Goal: Task Accomplishment & Management: Use online tool/utility

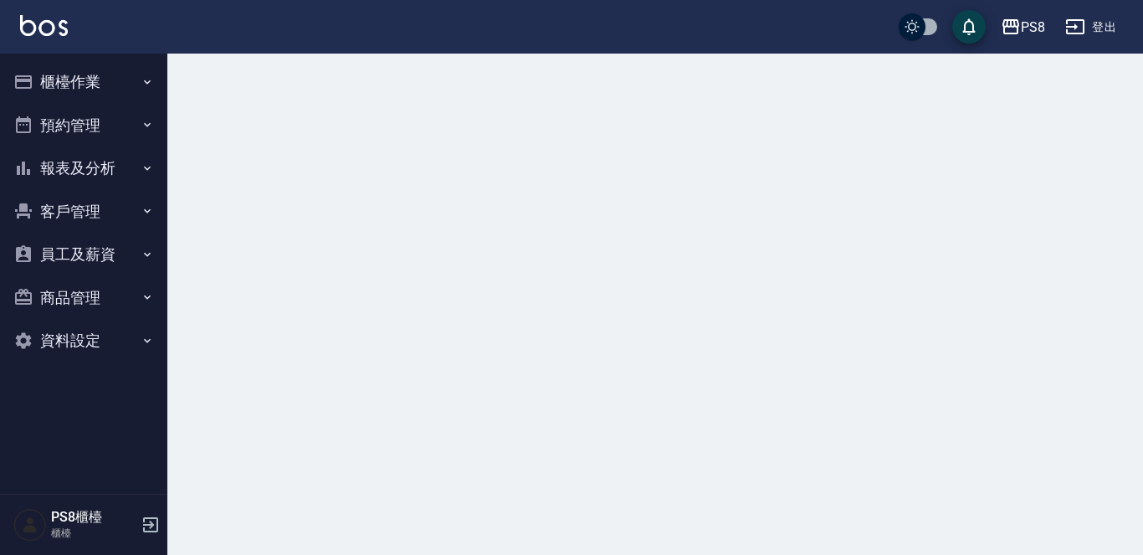
click at [584, 89] on div at bounding box center [654, 74] width 975 height 40
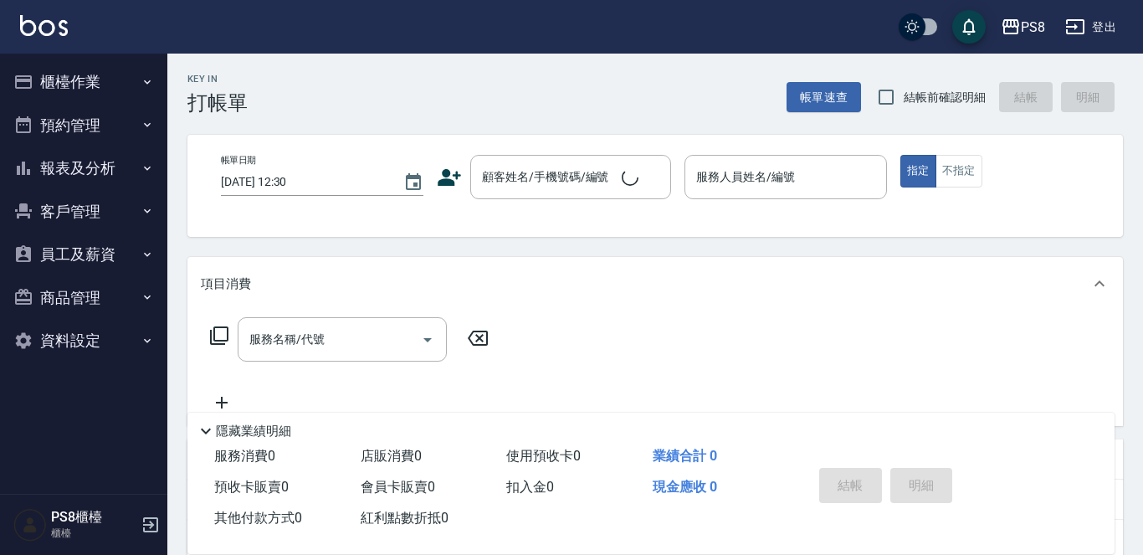
drag, startPoint x: 0, startPoint y: 0, endPoint x: 566, endPoint y: 49, distance: 568.5
click at [566, 49] on div "PS8 登出" at bounding box center [571, 27] width 1143 height 54
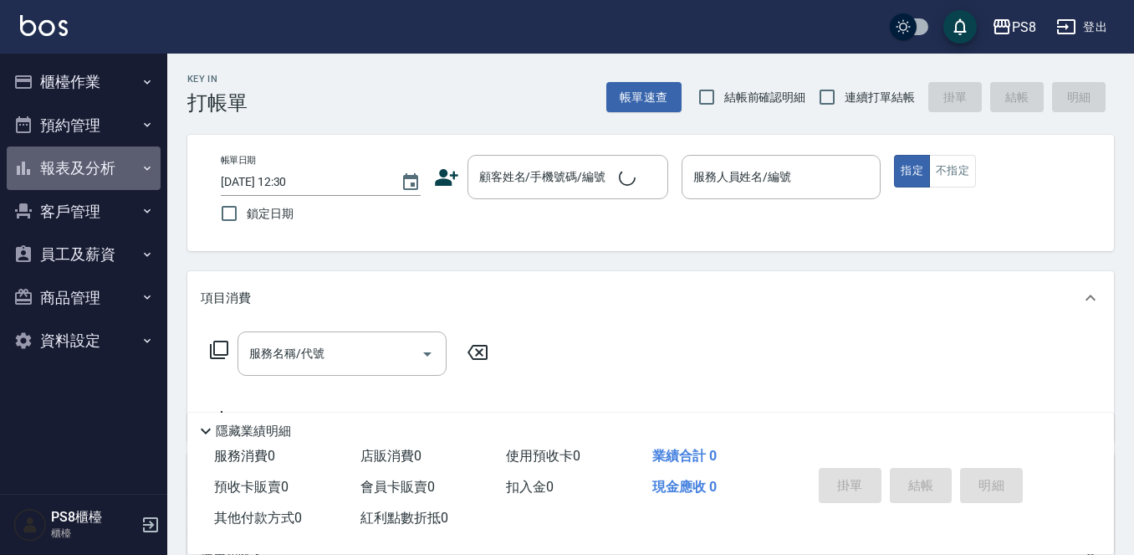
click at [95, 158] on button "報表及分析" at bounding box center [84, 168] width 154 height 44
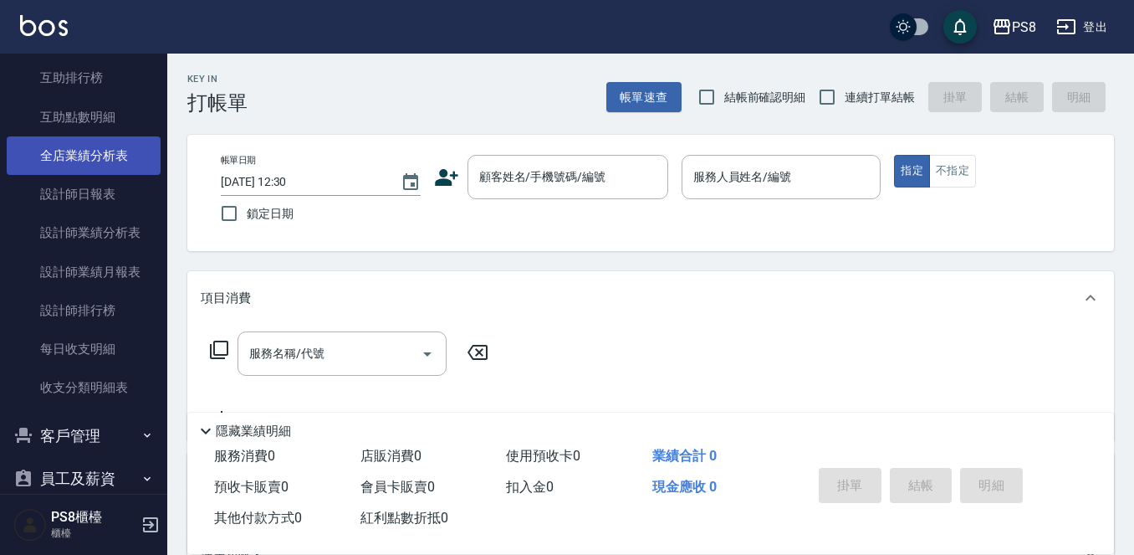
scroll to position [260, 0]
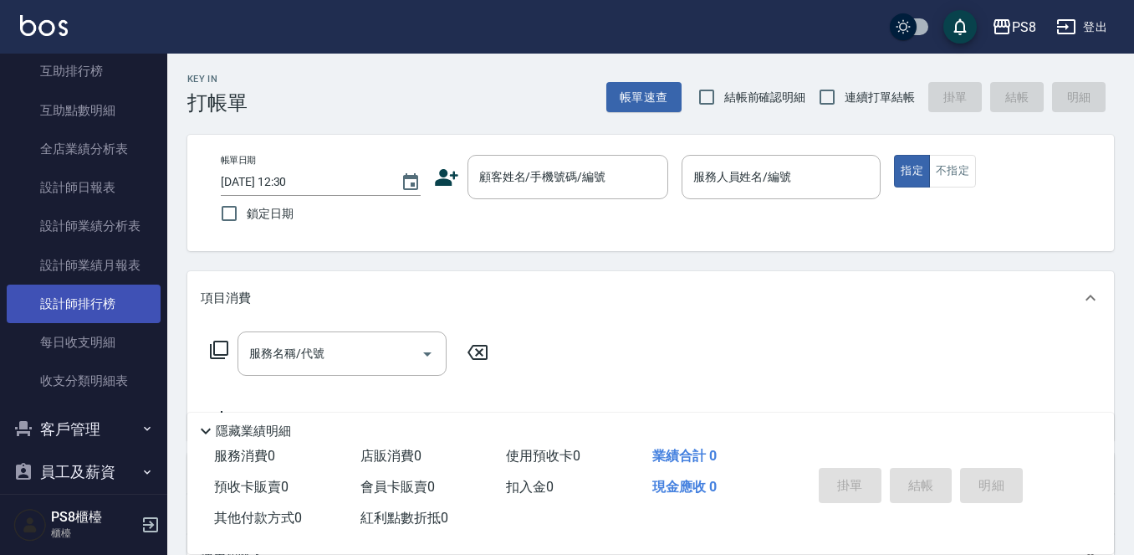
click at [125, 294] on link "設計師排行榜" at bounding box center [84, 303] width 154 height 38
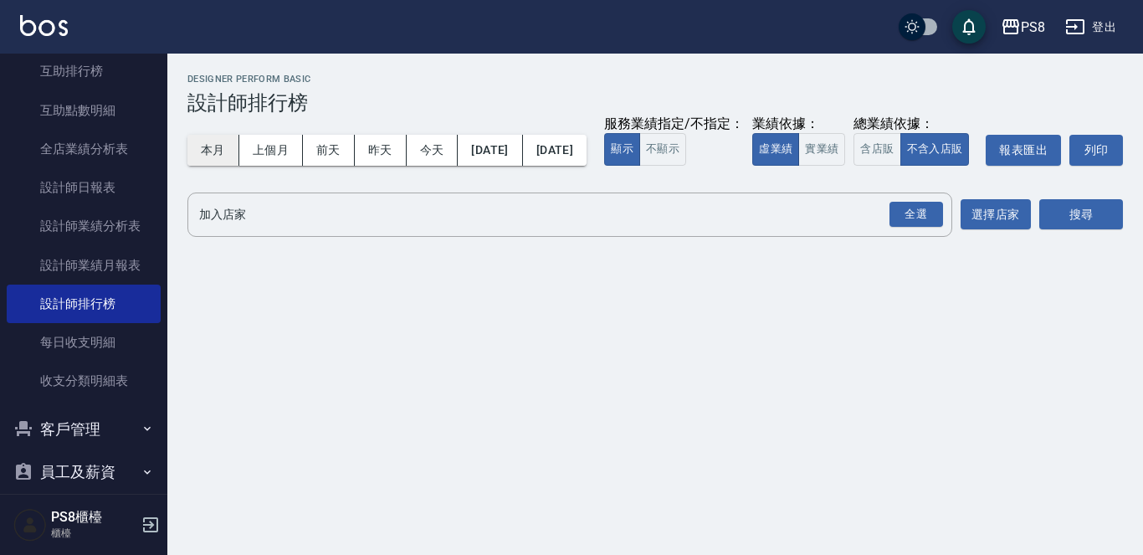
drag, startPoint x: 219, startPoint y: 162, endPoint x: 218, endPoint y: 152, distance: 10.2
click at [218, 161] on button "本月" at bounding box center [213, 150] width 52 height 31
click at [217, 151] on button "本月" at bounding box center [213, 150] width 52 height 31
click at [798, 166] on button "實業績" at bounding box center [821, 149] width 47 height 33
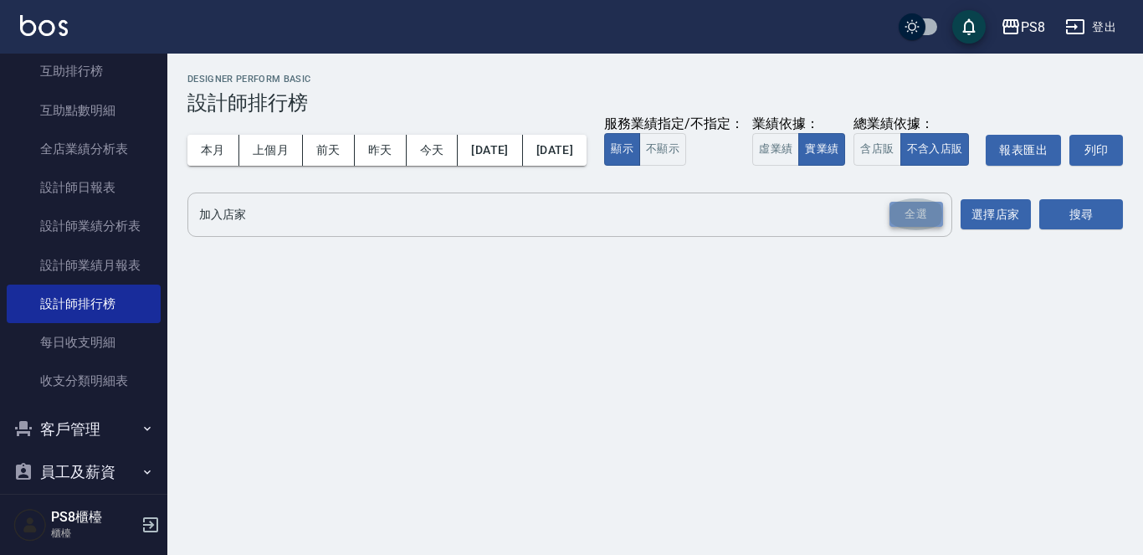
click at [927, 228] on div "全選" at bounding box center [916, 215] width 54 height 26
click at [1051, 231] on button "搜尋" at bounding box center [1081, 215] width 84 height 31
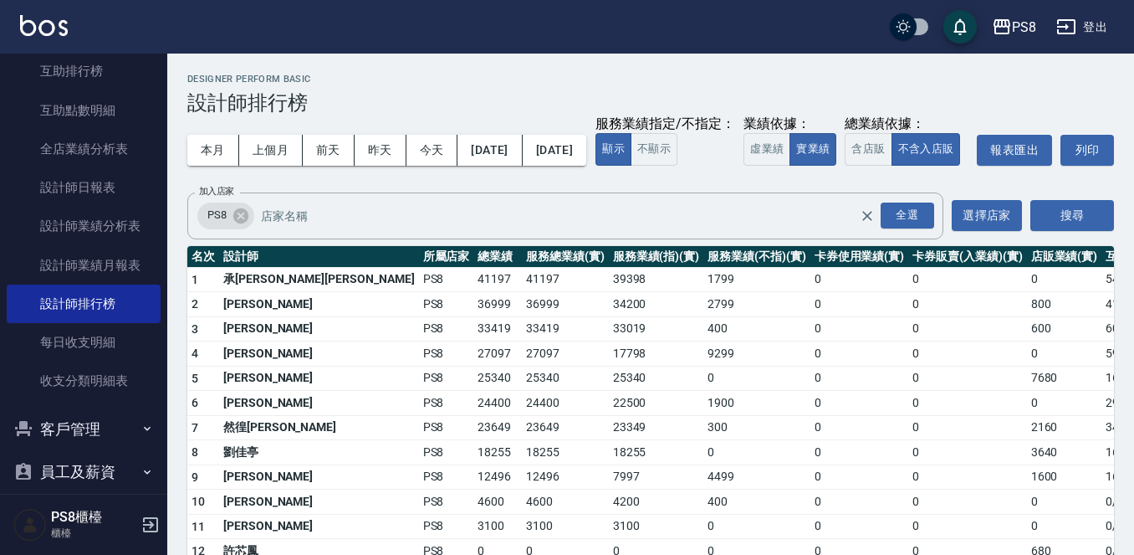
drag, startPoint x: 859, startPoint y: 162, endPoint x: 845, endPoint y: 161, distance: 14.3
drag, startPoint x: 844, startPoint y: 157, endPoint x: 818, endPoint y: 150, distance: 27.0
click at [818, 150] on div "本月 上個月 [DATE] [DATE] [DATE] [DATE] [DATE] 服務業績指定/不指定： 顯示 不顯示 業績依據： 虛業績 實業績 總業績依…" at bounding box center [650, 150] width 927 height 71
click at [809, 149] on div "本月 上個月 [DATE] [DATE] [DATE] [DATE] [DATE] 服務業績指定/不指定： 顯示 不顯示 業績依據： 虛業績 實業績 總業績依…" at bounding box center [650, 150] width 927 height 71
click at [840, 99] on h3 "設計師排行榜" at bounding box center [650, 102] width 927 height 23
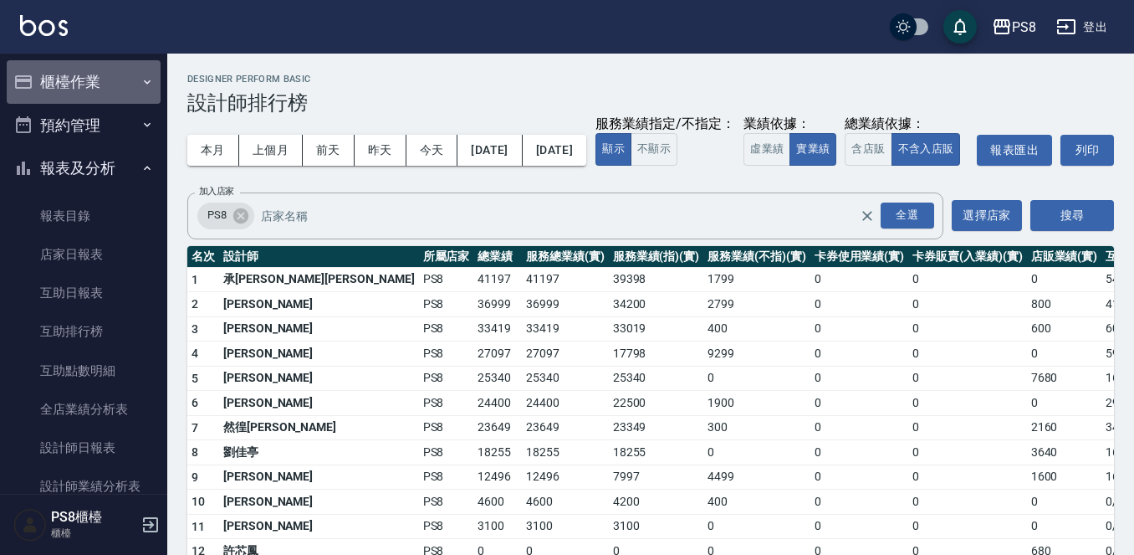
click at [88, 93] on button "櫃檯作業" at bounding box center [84, 82] width 154 height 44
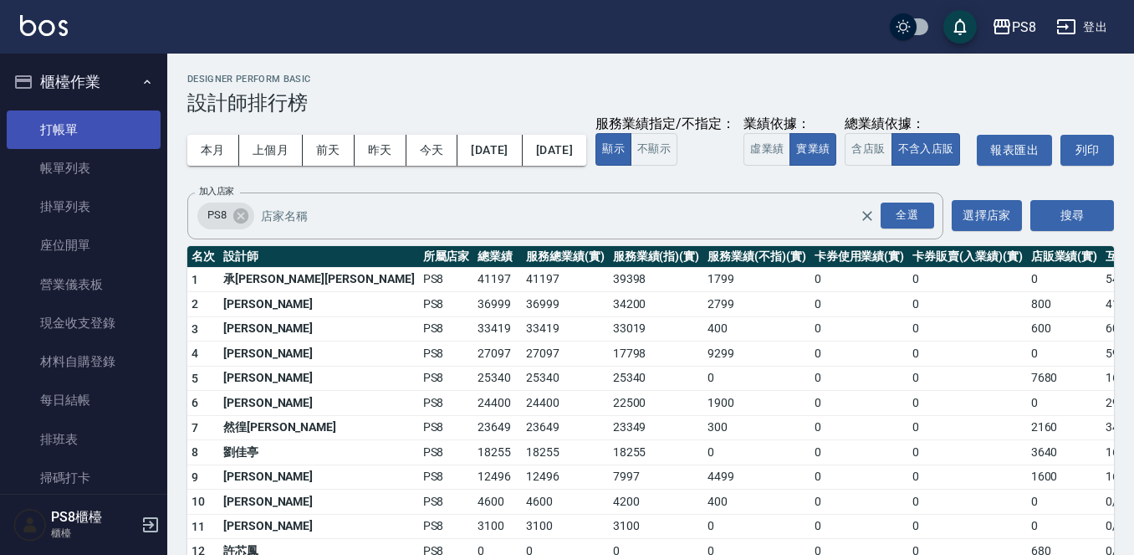
click at [110, 125] on link "打帳單" at bounding box center [84, 129] width 154 height 38
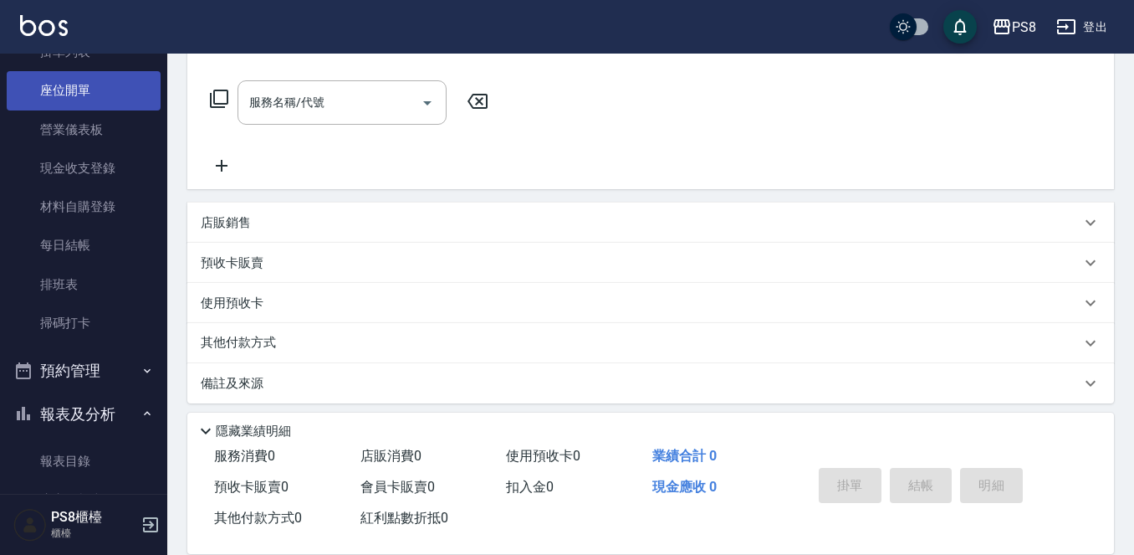
scroll to position [418, 0]
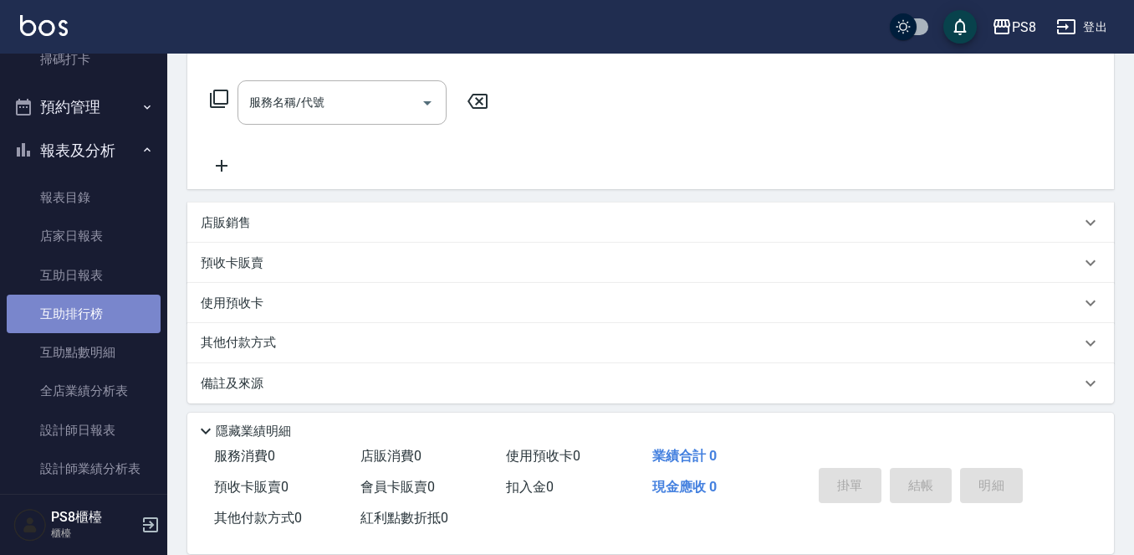
click at [128, 322] on link "互助排行榜" at bounding box center [84, 313] width 154 height 38
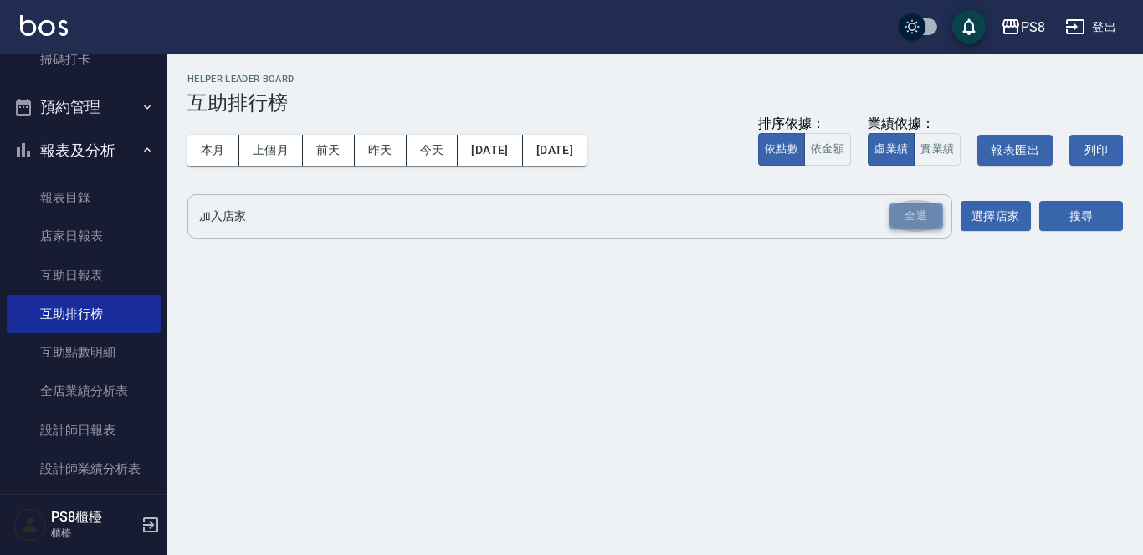
click at [896, 205] on div "全選" at bounding box center [916, 216] width 54 height 26
click at [1064, 207] on button "搜尋" at bounding box center [1081, 217] width 84 height 31
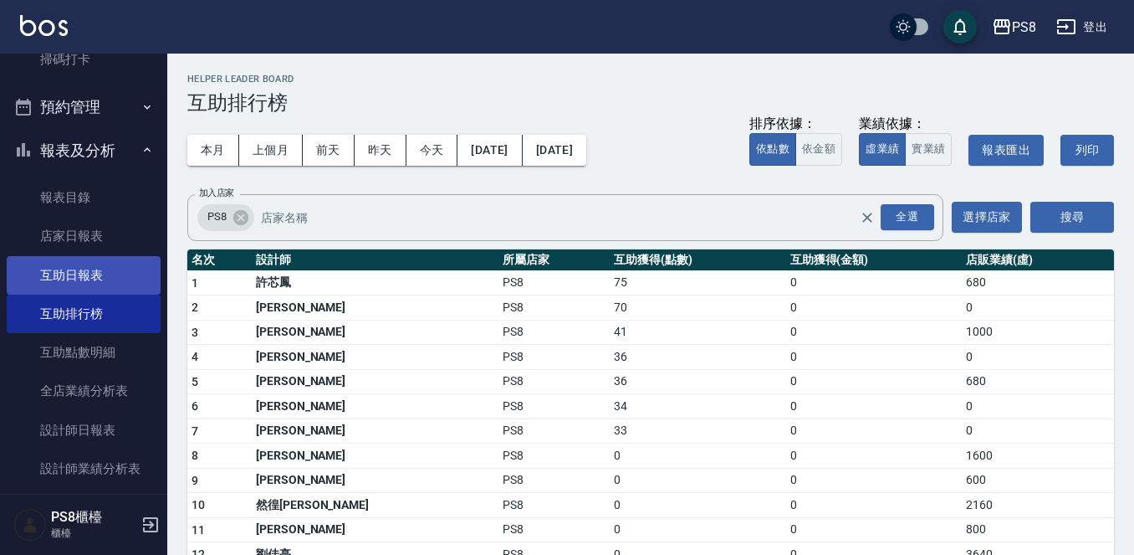
click at [103, 273] on link "互助日報表" at bounding box center [84, 275] width 154 height 38
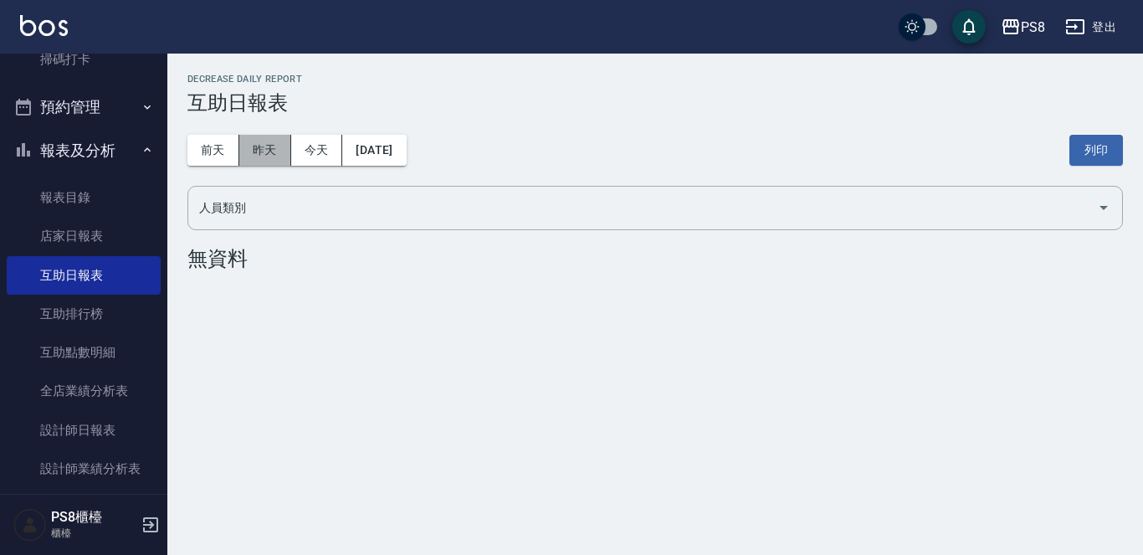
click at [256, 145] on button "昨天" at bounding box center [265, 150] width 52 height 31
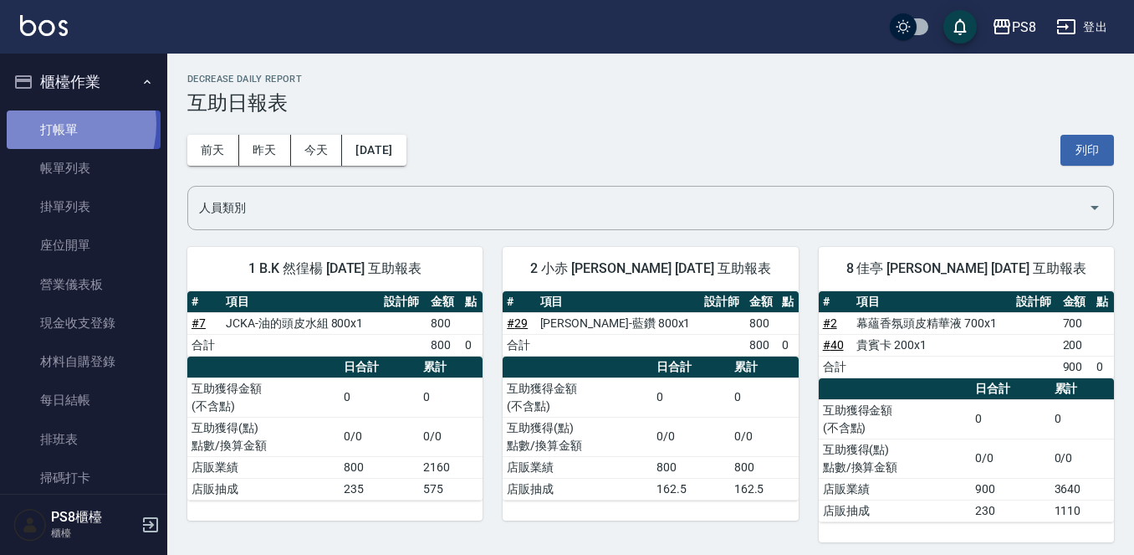
click at [50, 124] on link "打帳單" at bounding box center [84, 129] width 154 height 38
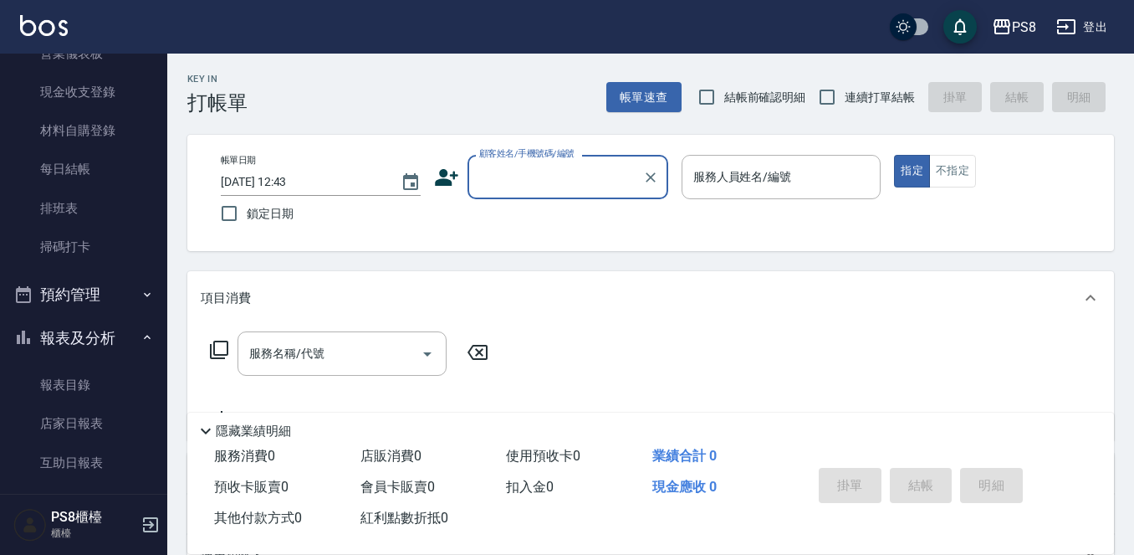
scroll to position [335, 0]
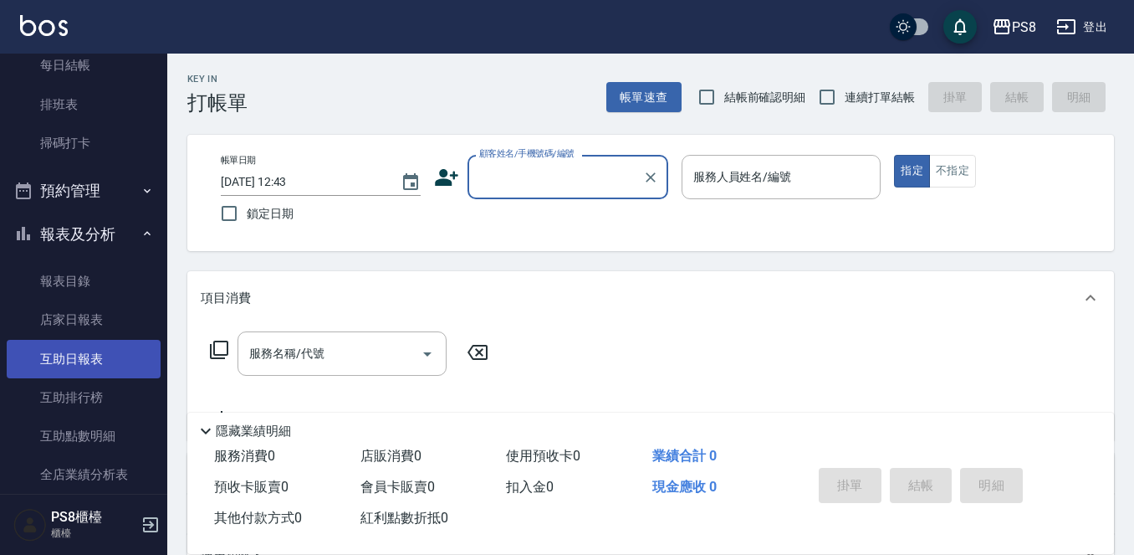
click at [76, 351] on link "互助日報表" at bounding box center [84, 359] width 154 height 38
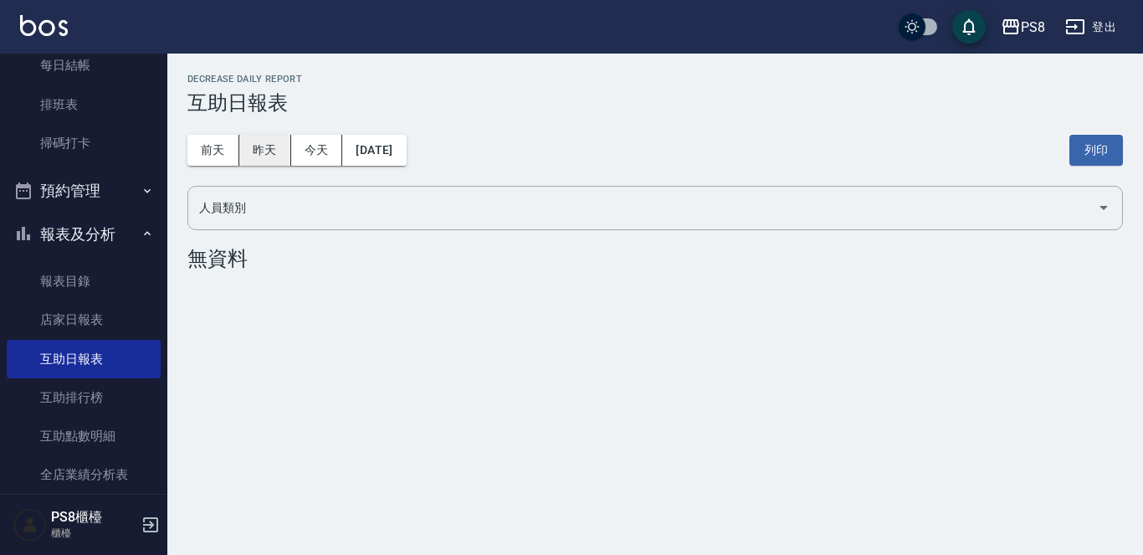
click at [244, 163] on div "[DATE] [DATE] [DATE] [DATE] 列印" at bounding box center [654, 150] width 935 height 71
click at [284, 146] on button "昨天" at bounding box center [265, 150] width 52 height 31
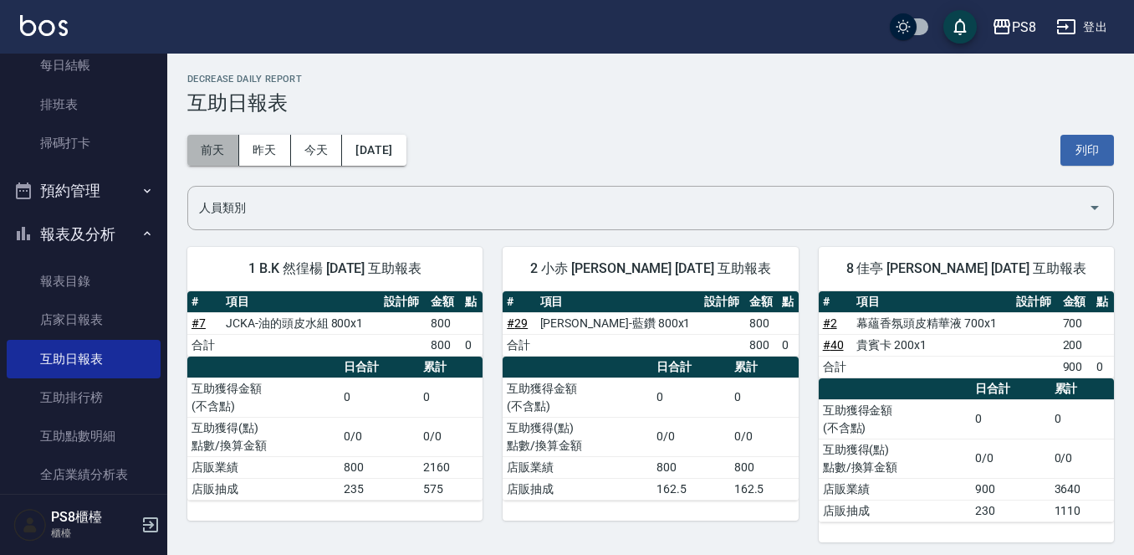
click at [209, 156] on button "前天" at bounding box center [213, 150] width 52 height 31
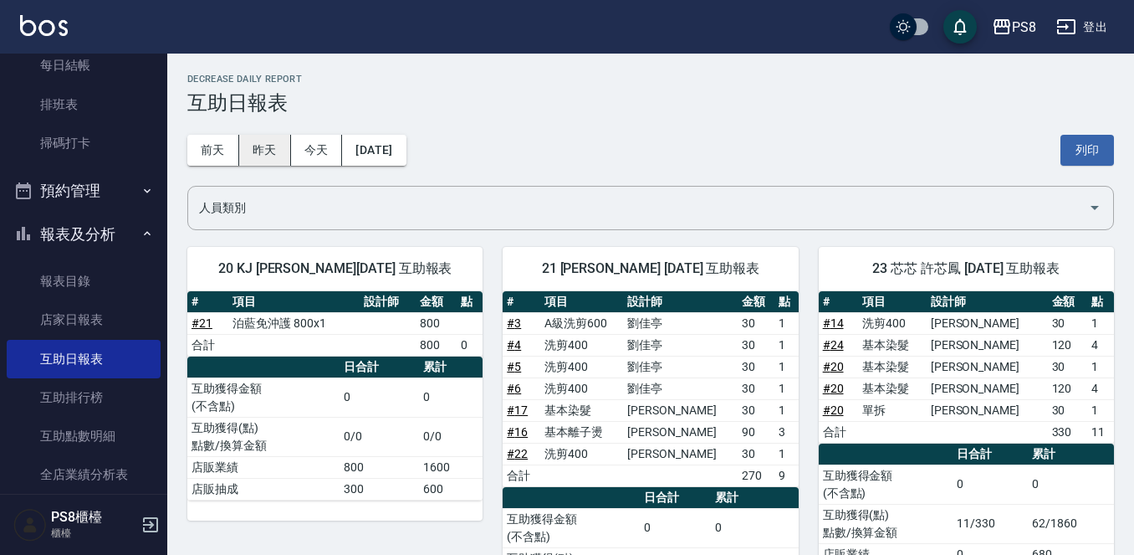
click at [275, 146] on button "昨天" at bounding box center [265, 150] width 52 height 31
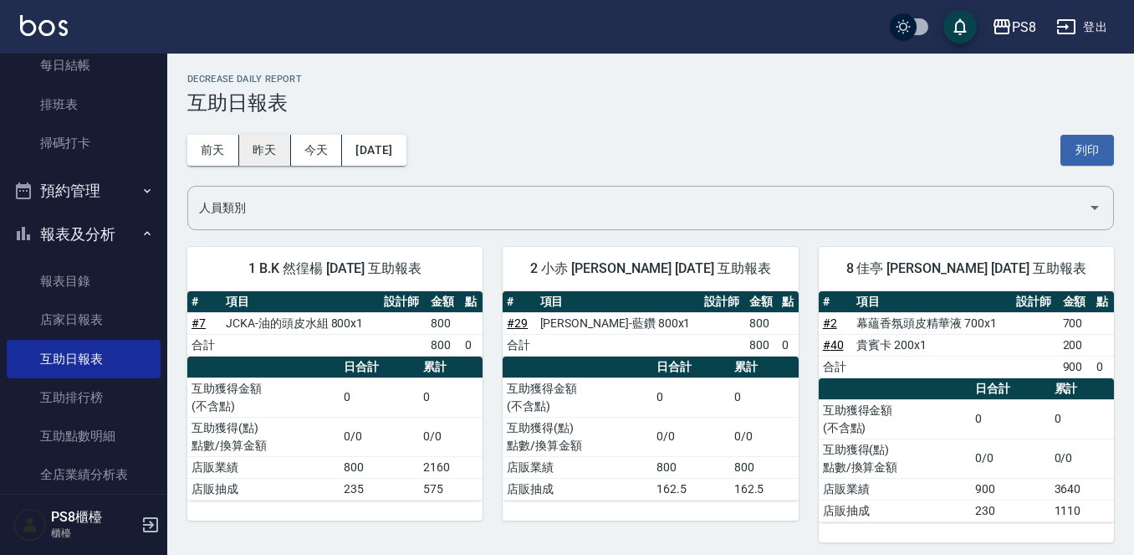
click at [264, 148] on button "昨天" at bounding box center [265, 150] width 52 height 31
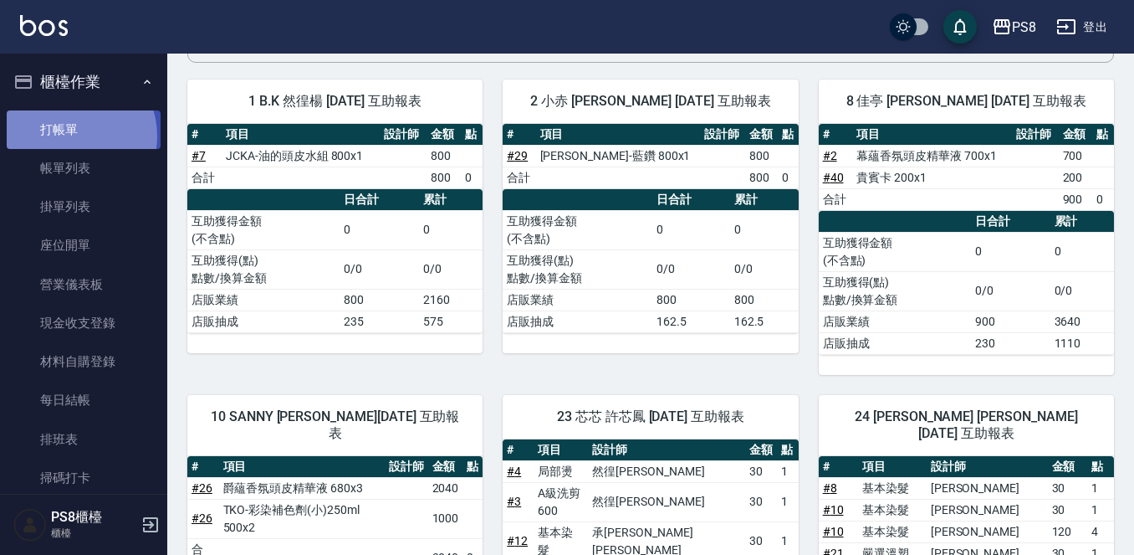
click at [73, 136] on link "打帳單" at bounding box center [84, 129] width 154 height 38
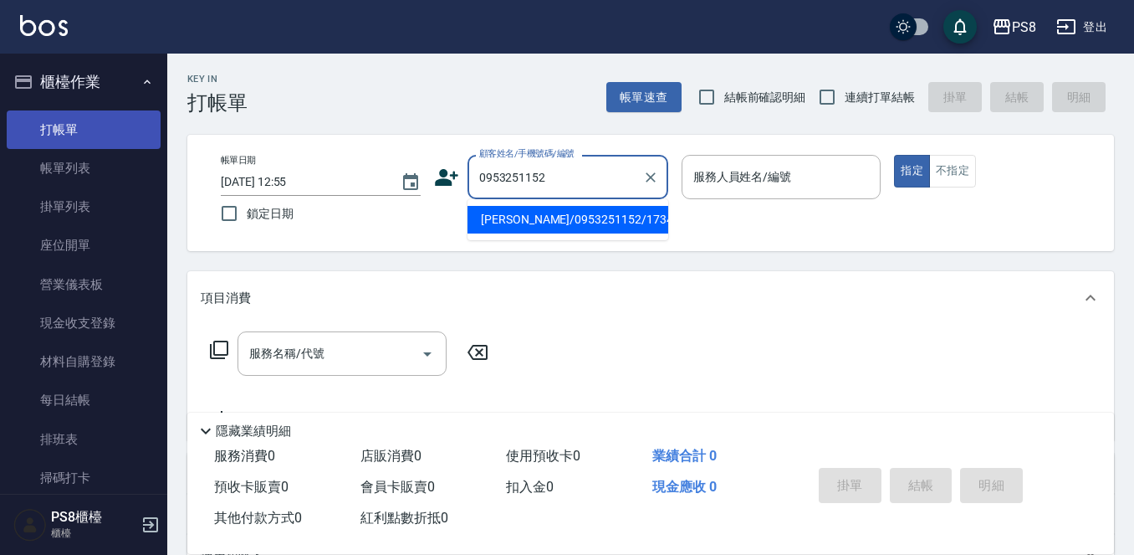
type input "[PERSON_NAME]/0953251152/17348"
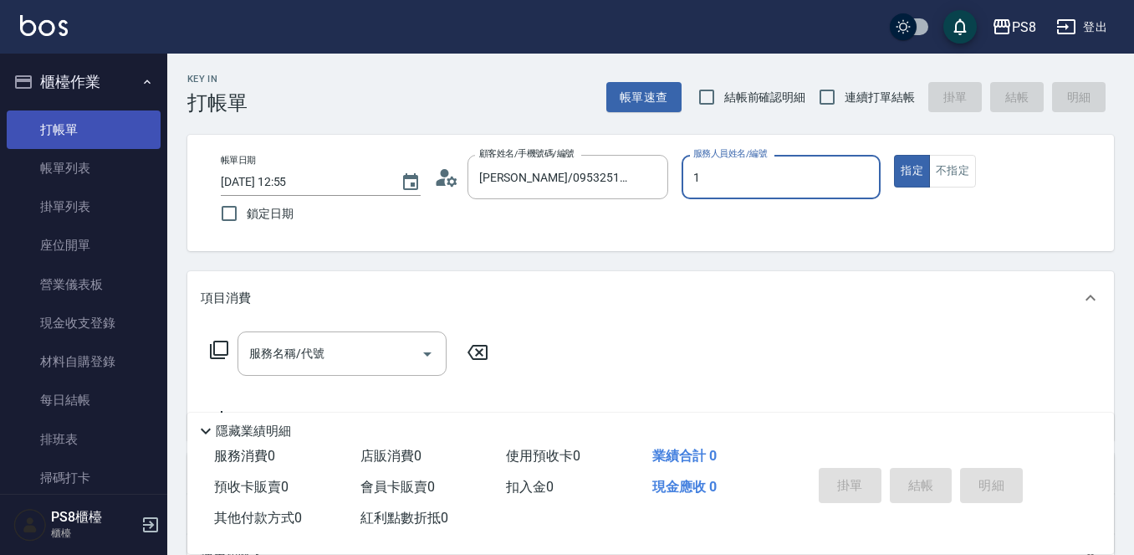
type input "B.K-1"
type button "true"
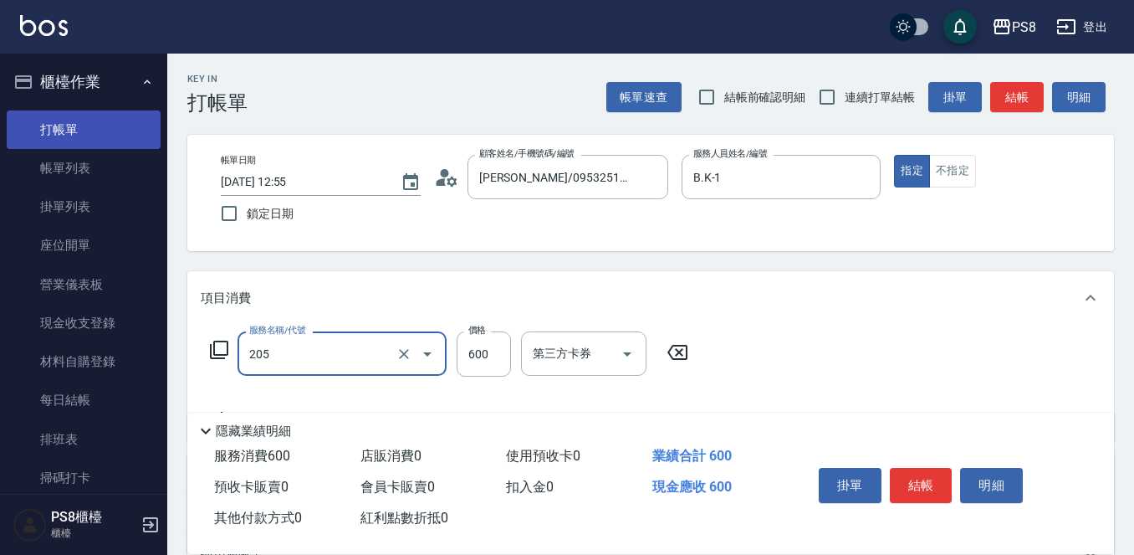
type input "A級洗剪600(205)"
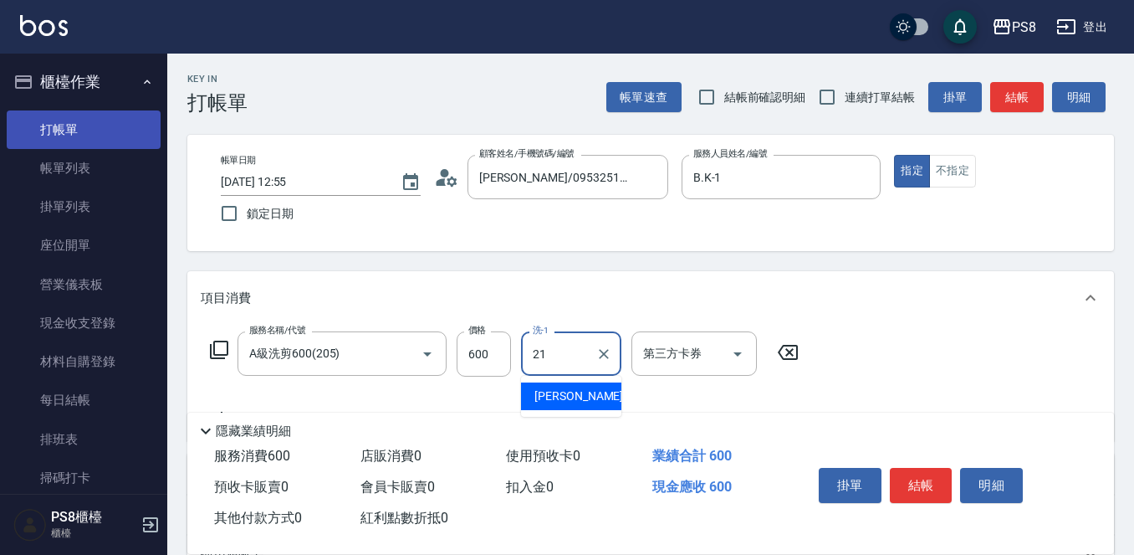
type input "[PERSON_NAME]-21"
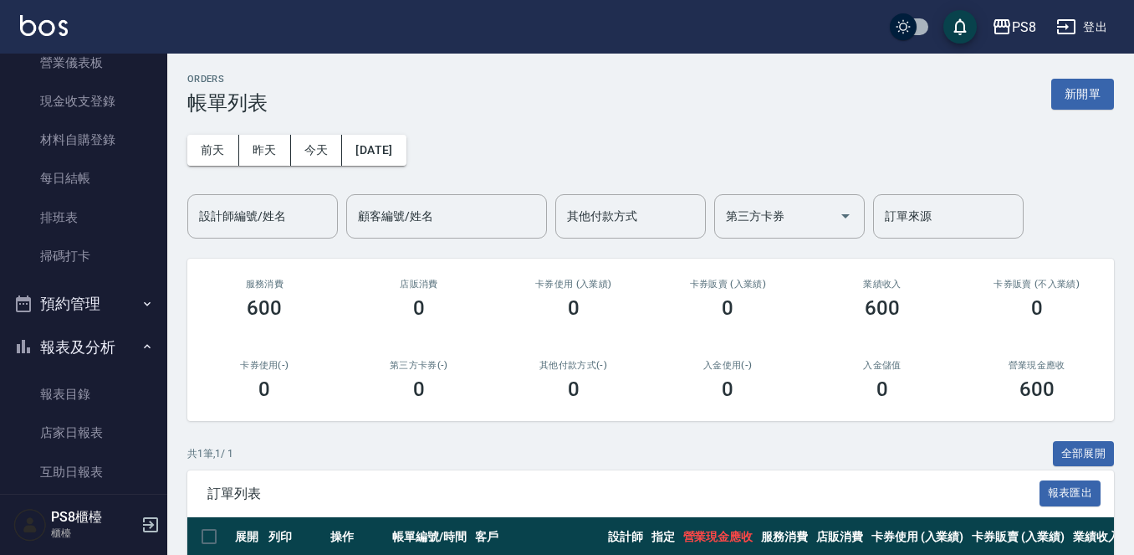
scroll to position [251, 0]
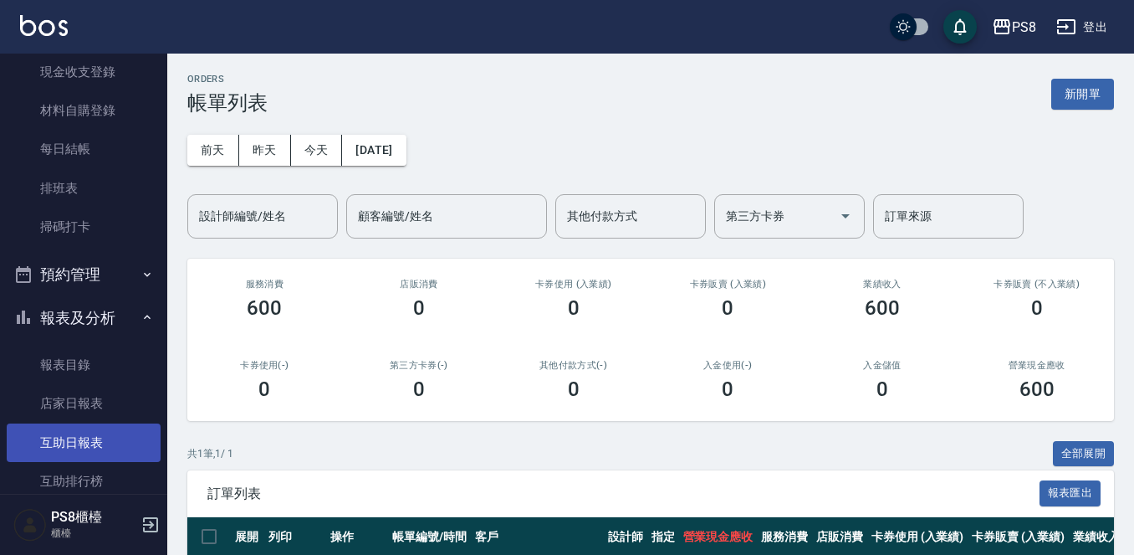
click at [36, 443] on link "互助日報表" at bounding box center [84, 442] width 154 height 38
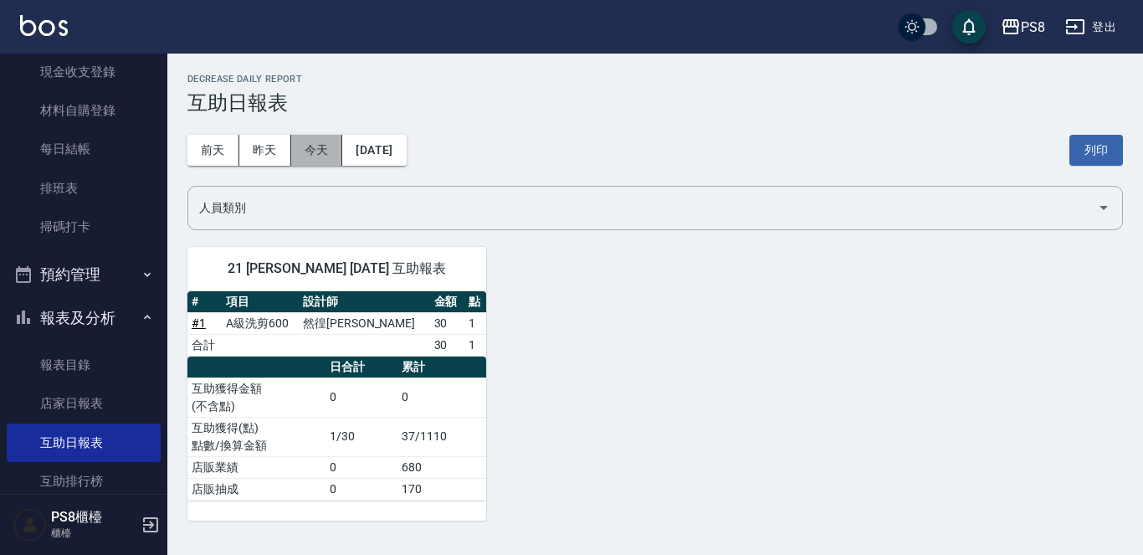
drag, startPoint x: 298, startPoint y: 135, endPoint x: 307, endPoint y: 141, distance: 11.4
click at [304, 137] on button "今天" at bounding box center [317, 150] width 52 height 31
click at [264, 151] on button "昨天" at bounding box center [265, 150] width 52 height 31
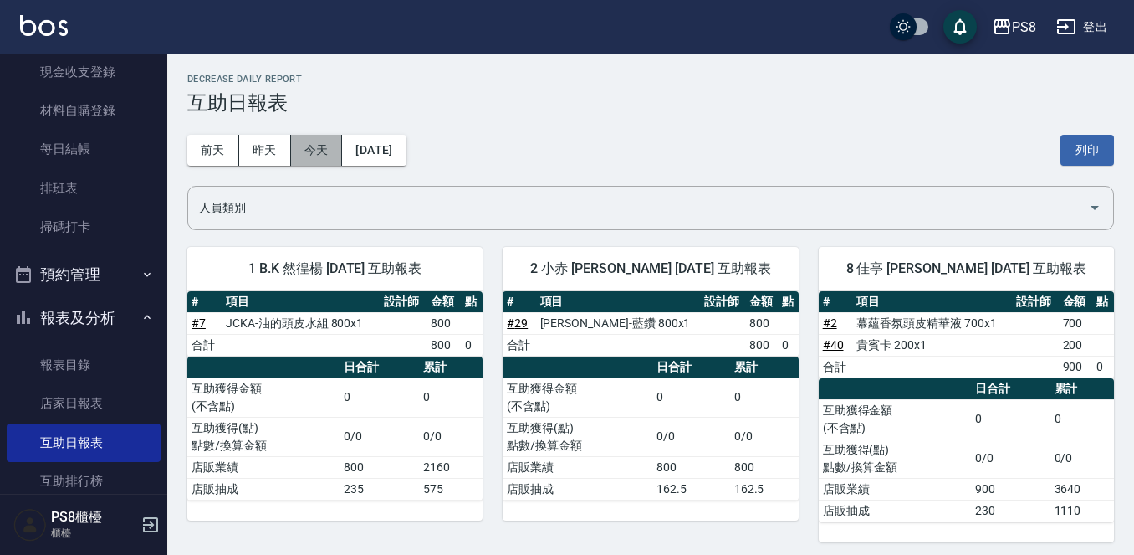
drag, startPoint x: 310, startPoint y: 151, endPoint x: 317, endPoint y: 160, distance: 11.4
click at [310, 155] on button "今天" at bounding box center [317, 150] width 52 height 31
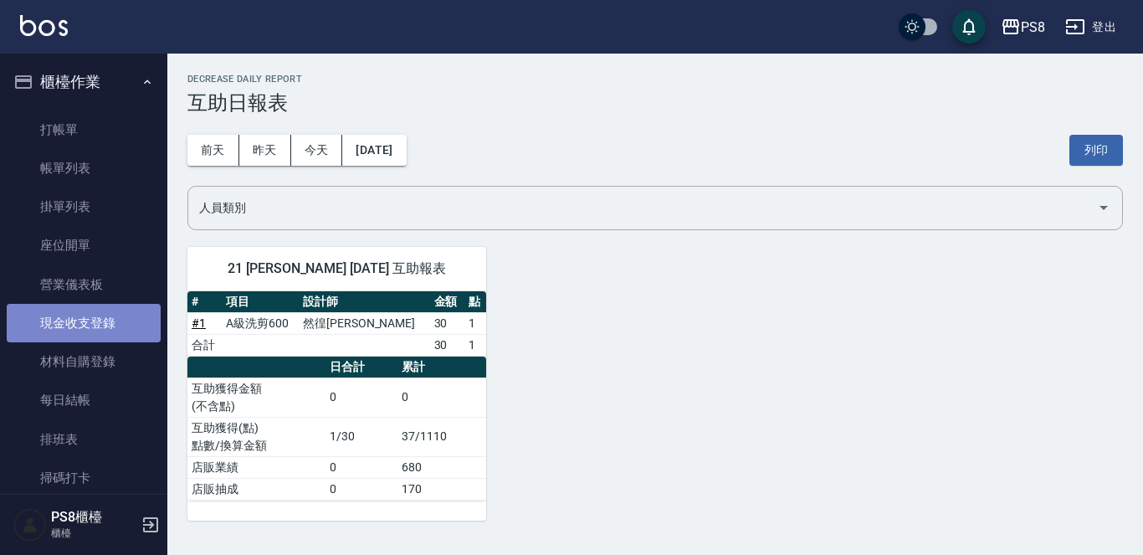
click at [104, 327] on link "現金收支登錄" at bounding box center [84, 323] width 154 height 38
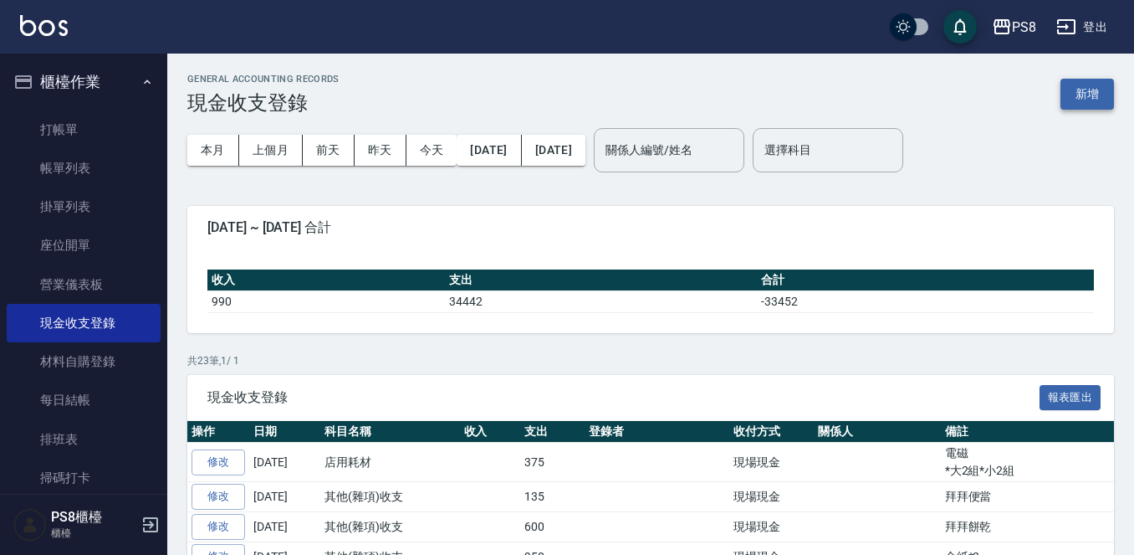
click at [1083, 100] on button "新增" at bounding box center [1088, 94] width 54 height 31
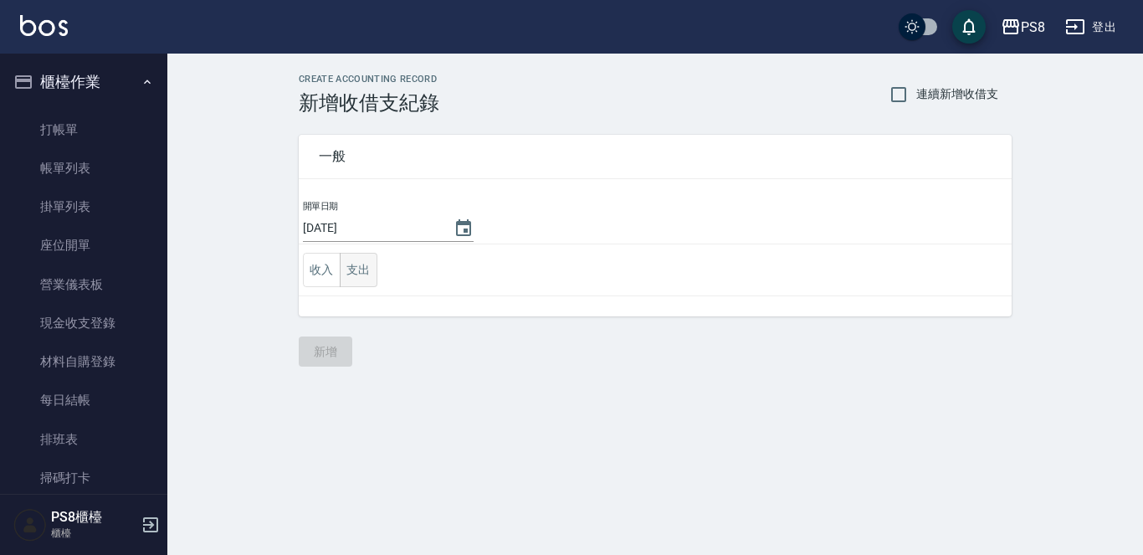
click at [366, 272] on button "支出" at bounding box center [359, 270] width 38 height 34
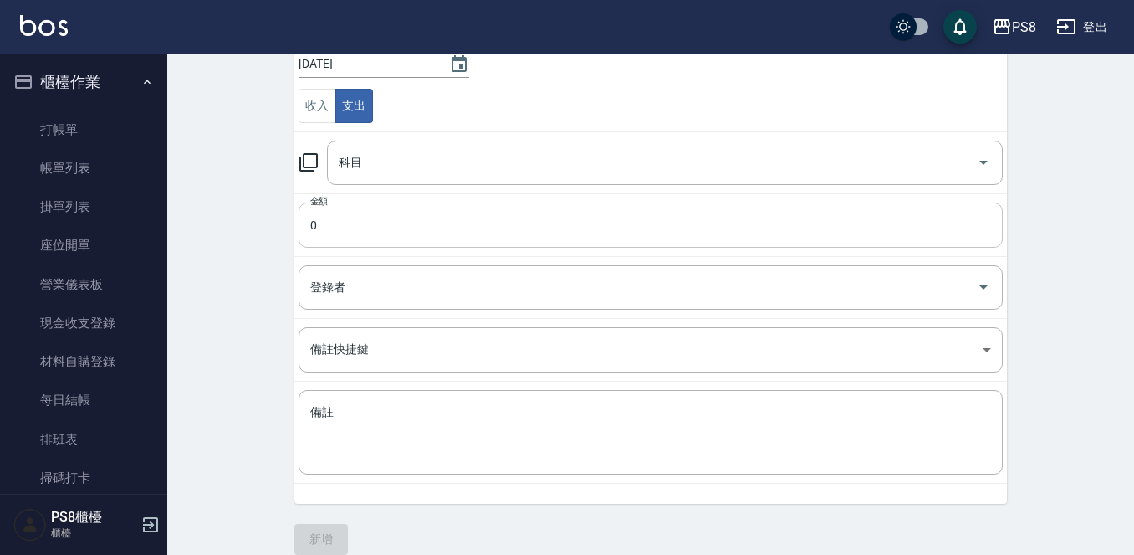
scroll to position [167, 0]
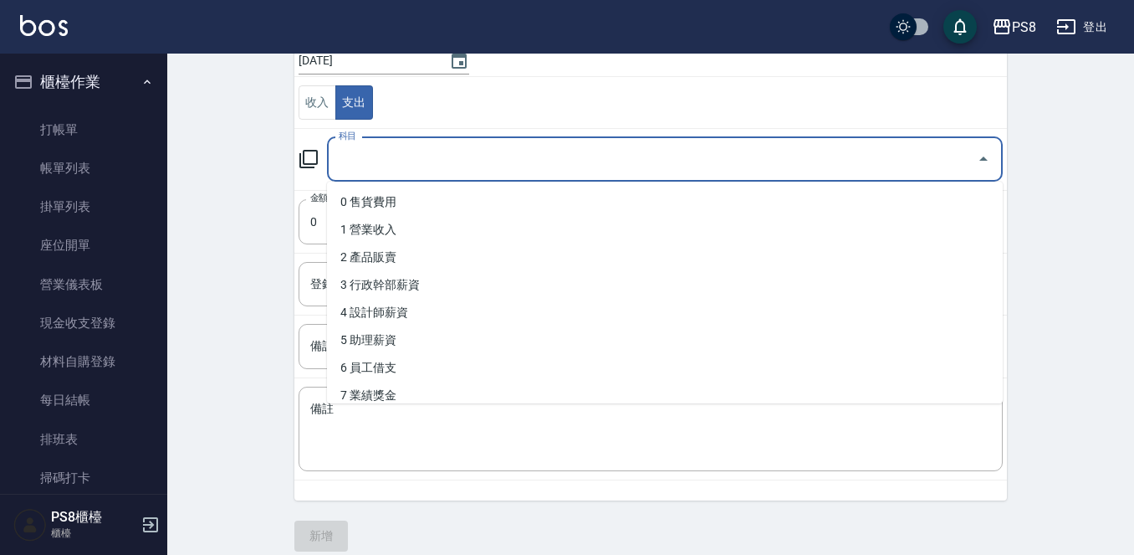
click at [432, 168] on input "科目" at bounding box center [653, 159] width 636 height 29
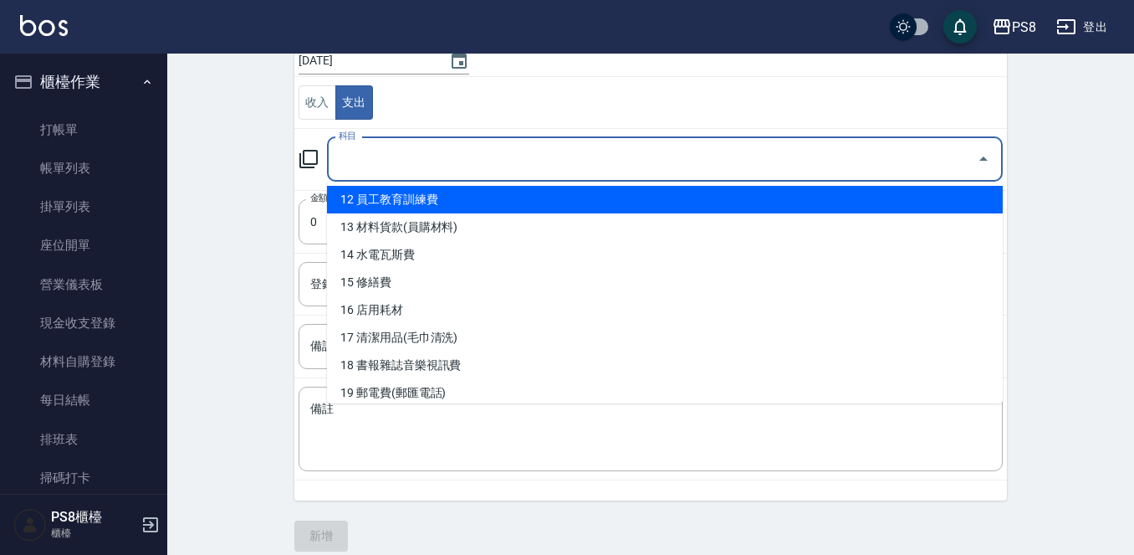
scroll to position [335, 0]
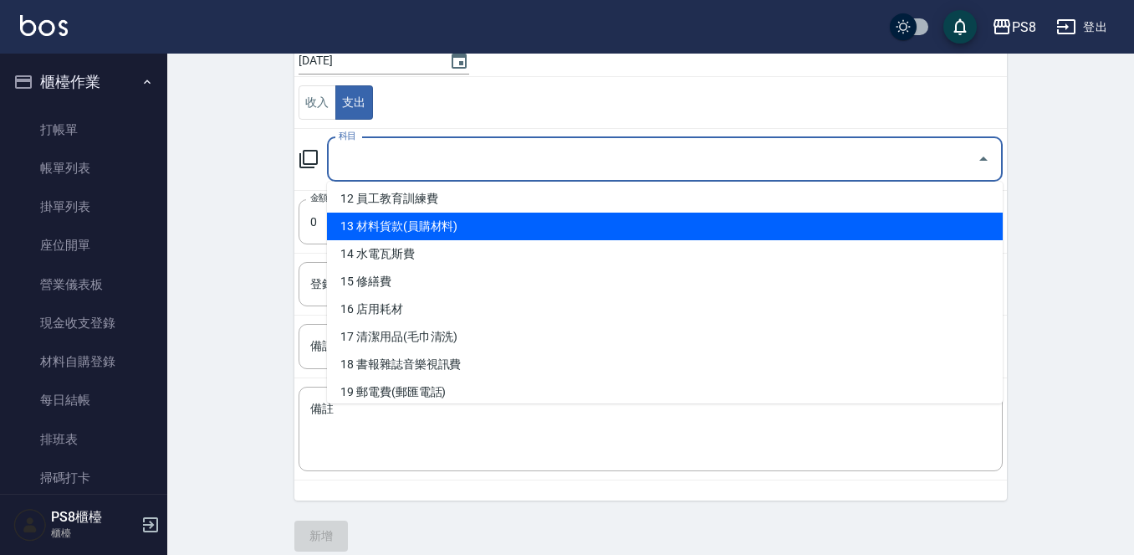
click at [448, 232] on li "13 材料貨款(員購材料)" at bounding box center [665, 226] width 676 height 28
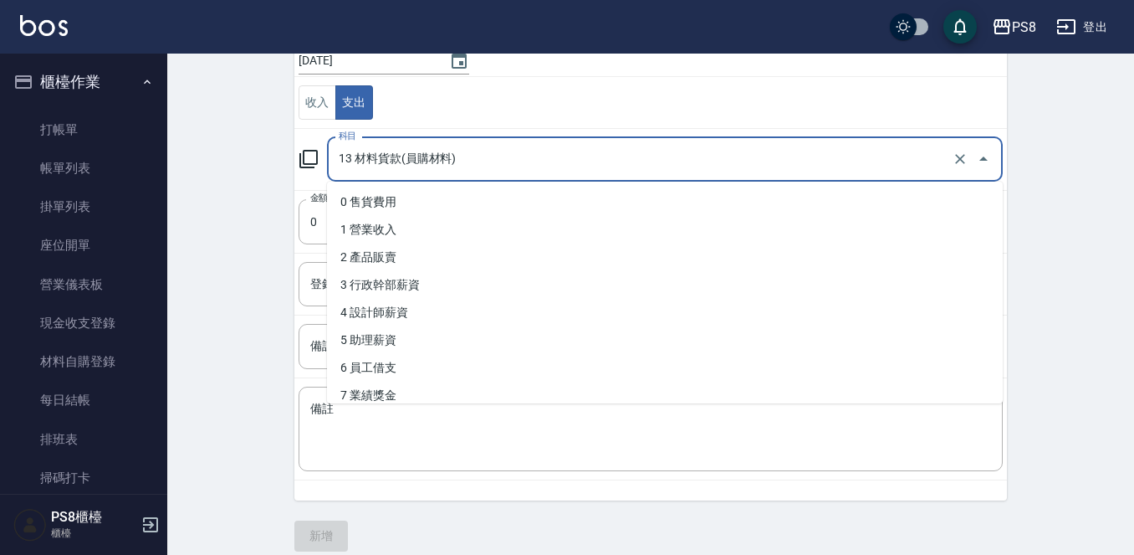
click at [460, 166] on input "13 材料貨款(員購材料)" at bounding box center [642, 159] width 614 height 29
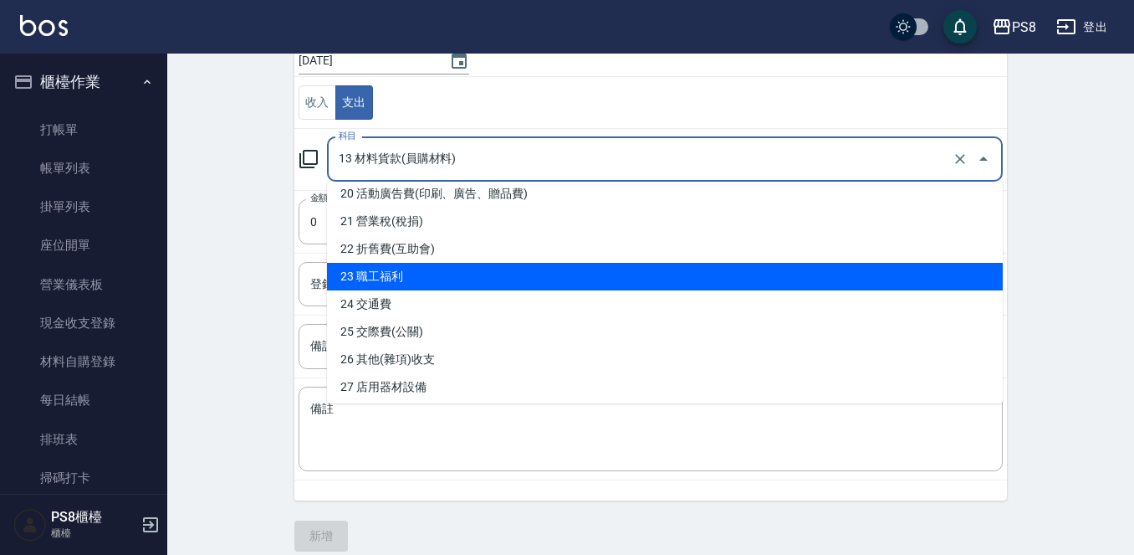
scroll to position [669, 0]
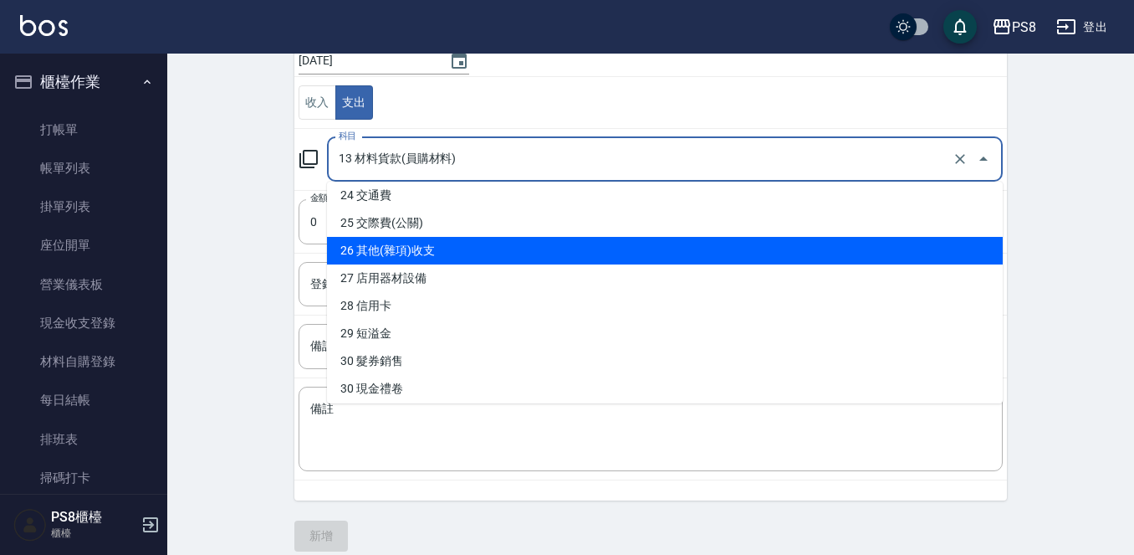
click at [463, 257] on li "26 其他(雜項)收支" at bounding box center [665, 251] width 676 height 28
type input "26 其他(雜項)收支"
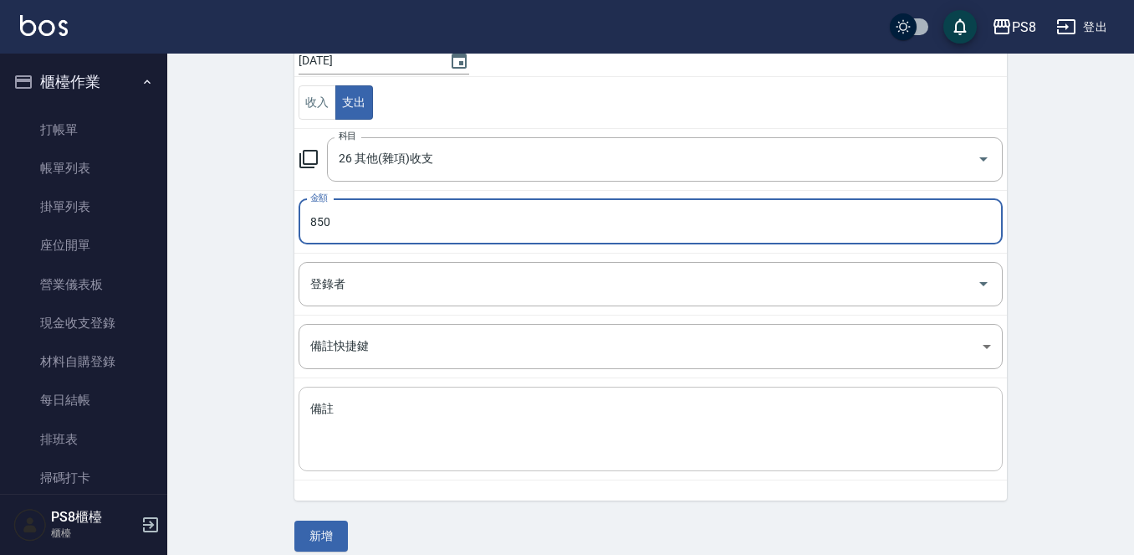
type input "850"
click at [468, 438] on textarea "備註" at bounding box center [650, 429] width 681 height 57
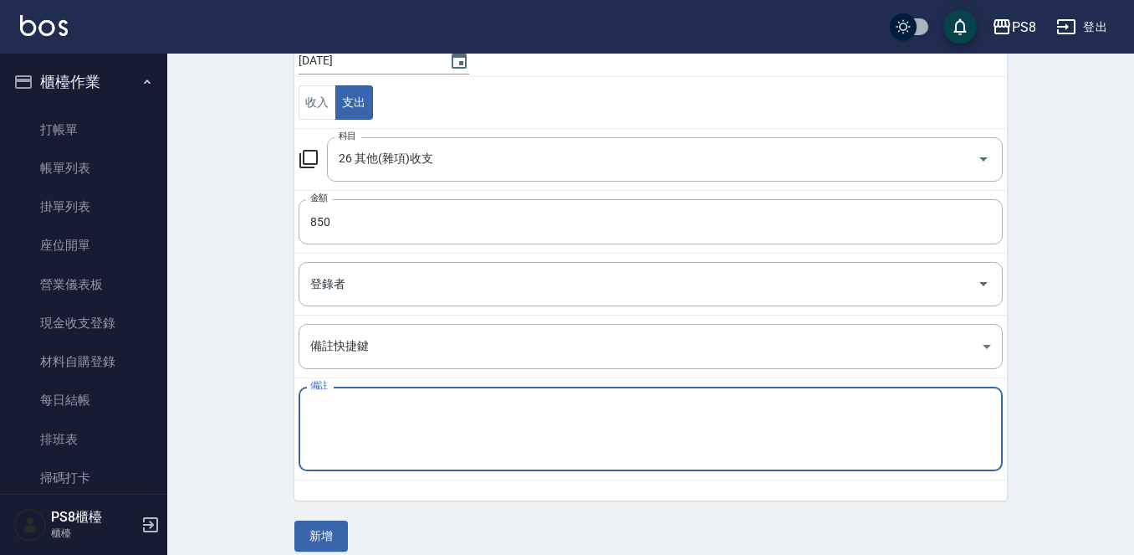
type textarea "y"
type textarea "ㄗˊ"
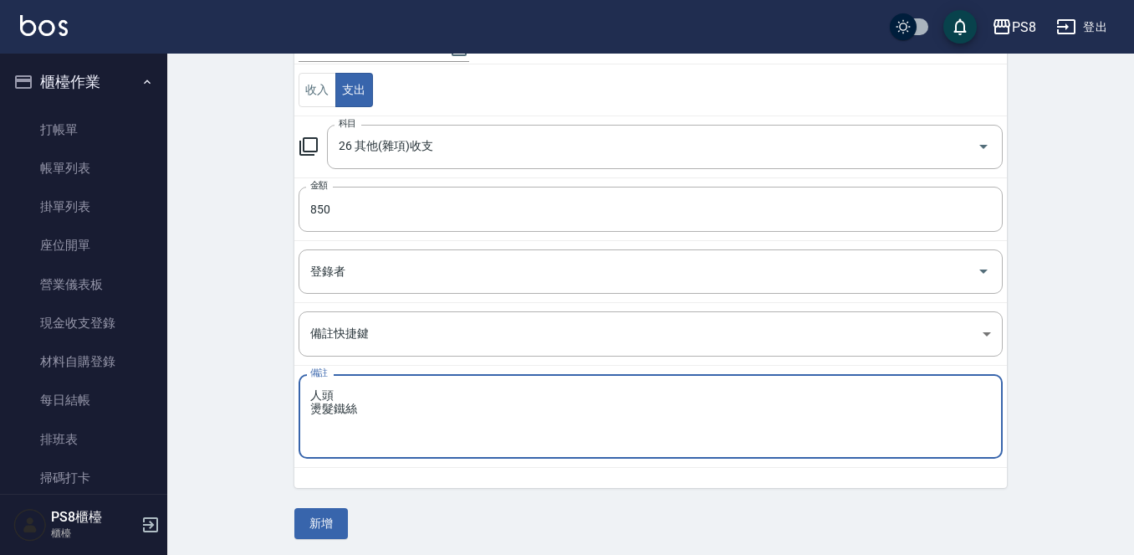
scroll to position [184, 0]
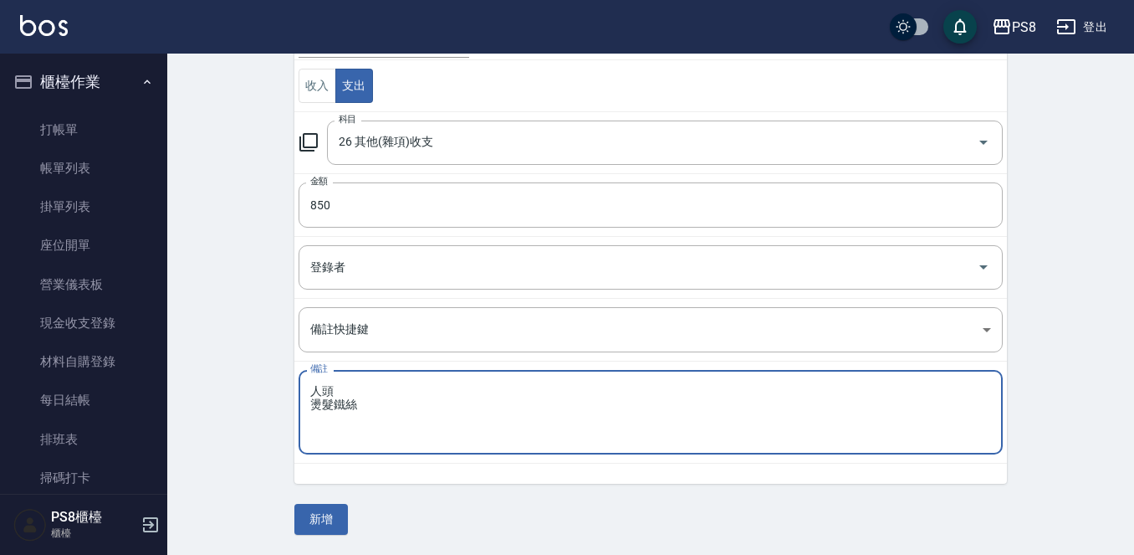
click at [364, 388] on textarea "人頭 燙髮鐵絲" at bounding box center [650, 412] width 681 height 57
click at [384, 412] on textarea "人頭650 燙髮鐵絲" at bounding box center [650, 412] width 681 height 57
type textarea "人頭650 燙髮鐵絲200"
click at [314, 512] on button "新增" at bounding box center [321, 519] width 54 height 31
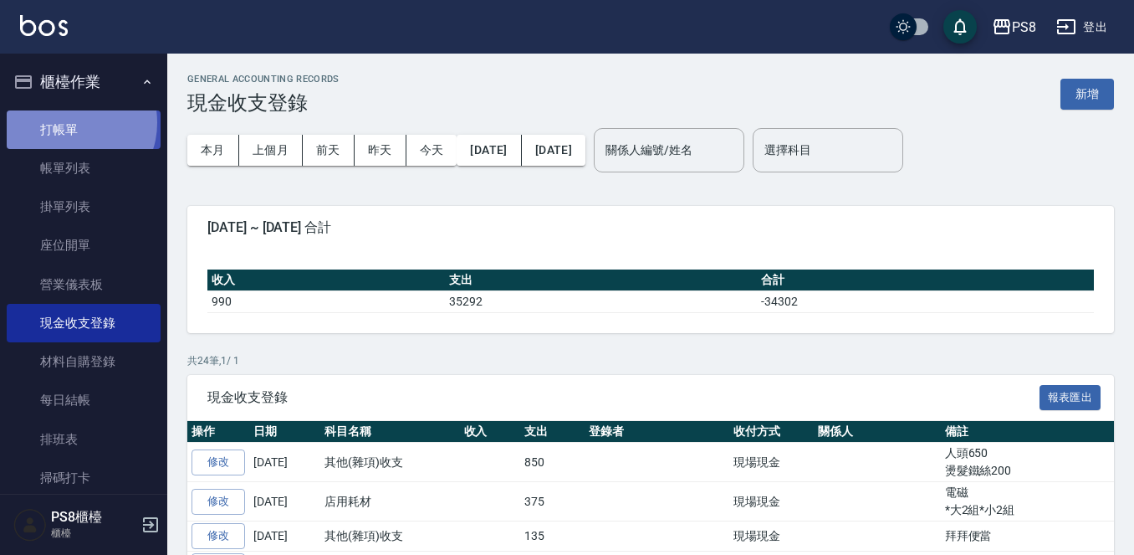
click at [72, 122] on link "打帳單" at bounding box center [84, 129] width 154 height 38
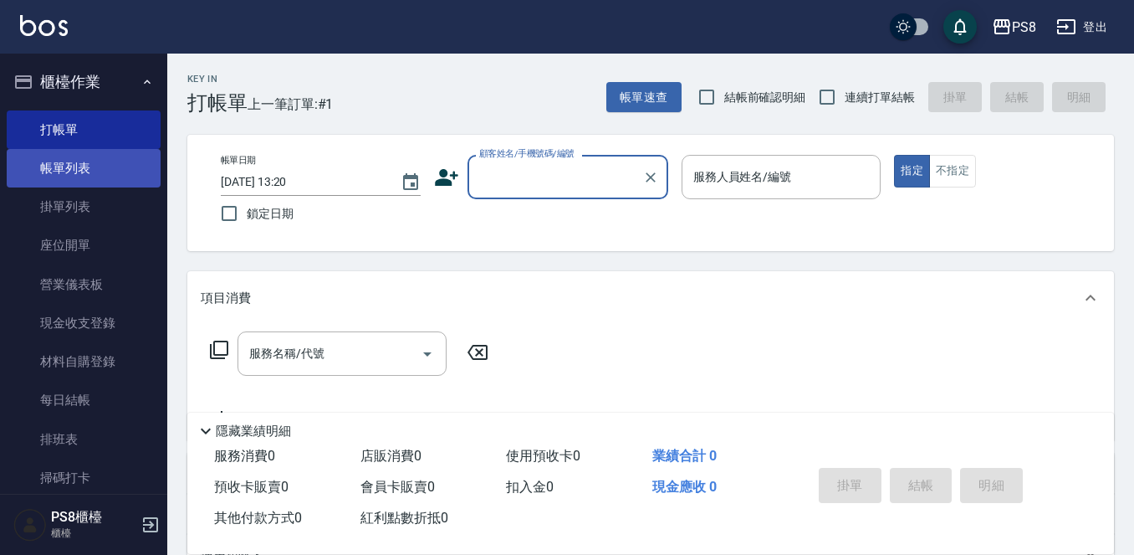
click at [140, 170] on link "帳單列表" at bounding box center [84, 168] width 154 height 38
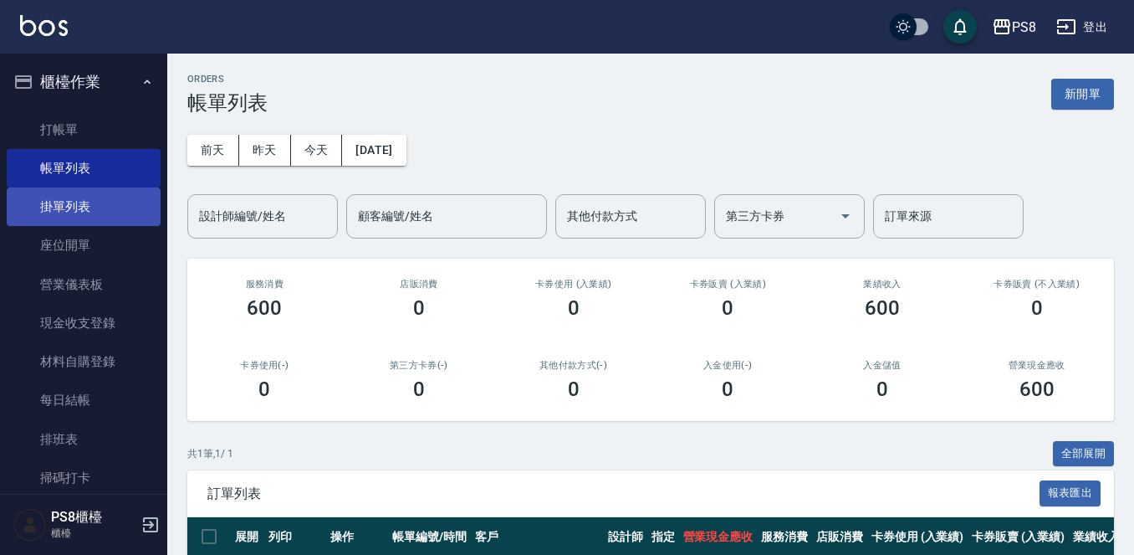
scroll to position [84, 0]
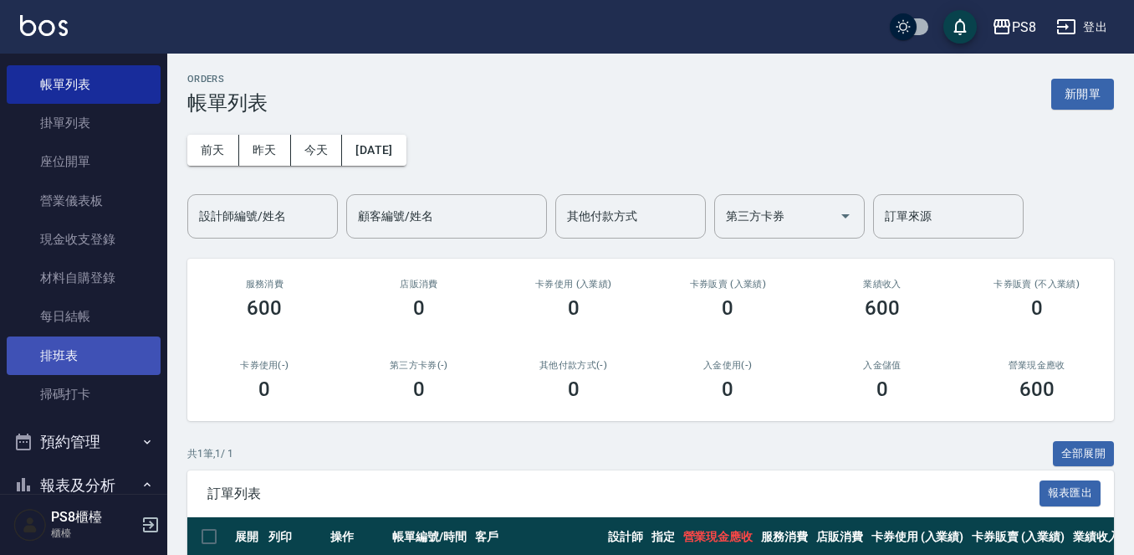
click at [92, 361] on link "排班表" at bounding box center [84, 355] width 154 height 38
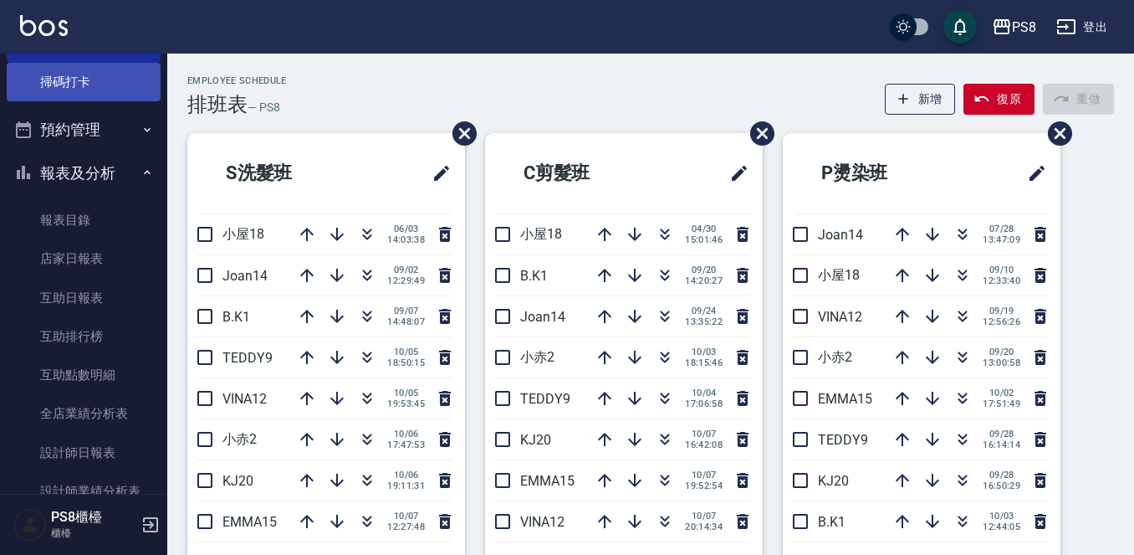
scroll to position [502, 0]
